Goal: Register for event/course

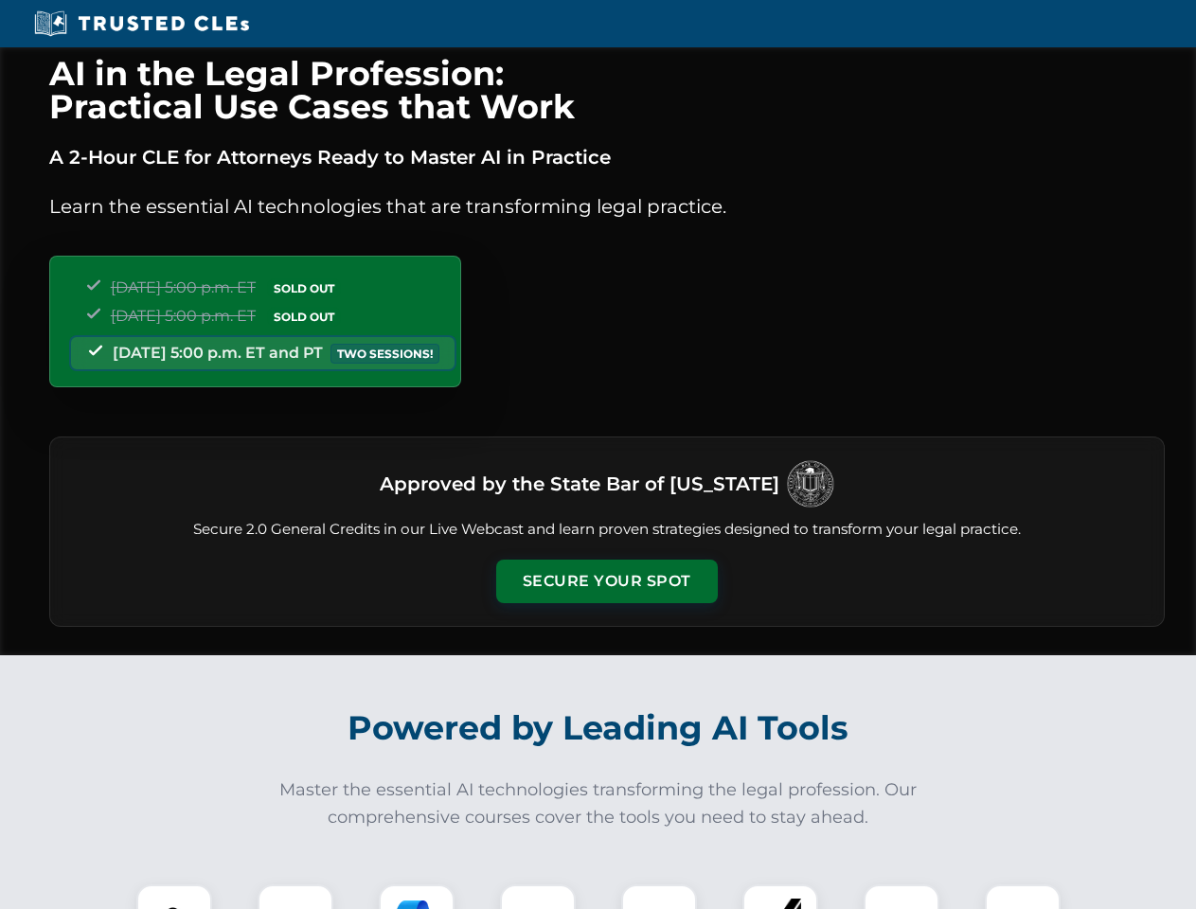
click at [606, 581] on button "Secure Your Spot" at bounding box center [606, 581] width 221 height 44
click at [174, 896] on img at bounding box center [174, 922] width 55 height 55
